Goal: Contribute content: Add original content to the website for others to see

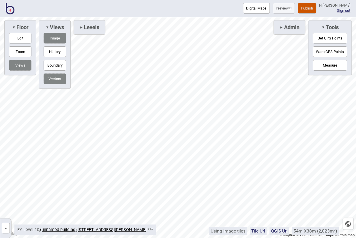
click at [20, 39] on button "Edit" at bounding box center [20, 38] width 22 height 11
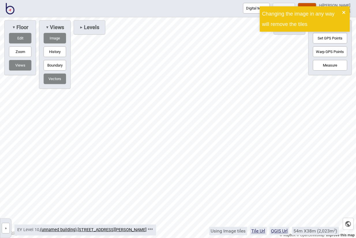
click at [345, 11] on icon "close" at bounding box center [343, 12] width 4 height 5
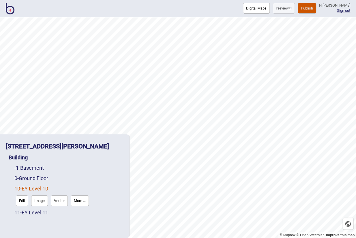
click at [246, 10] on button "Digital Maps" at bounding box center [256, 8] width 27 height 11
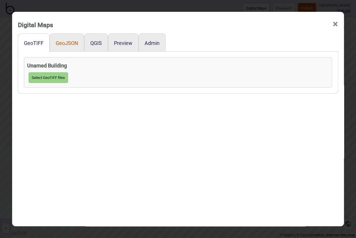
click at [66, 42] on button "GeoJSON" at bounding box center [67, 43] width 22 height 6
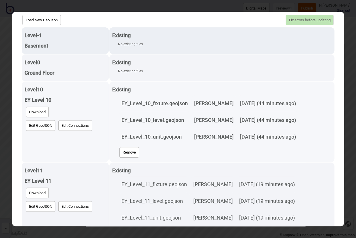
scroll to position [58, 0]
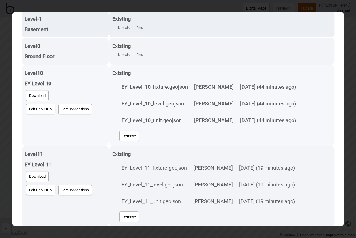
click at [36, 109] on button "Edit GeoJSON" at bounding box center [40, 109] width 29 height 11
